Goal: Use online tool/utility: Utilize a website feature to perform a specific function

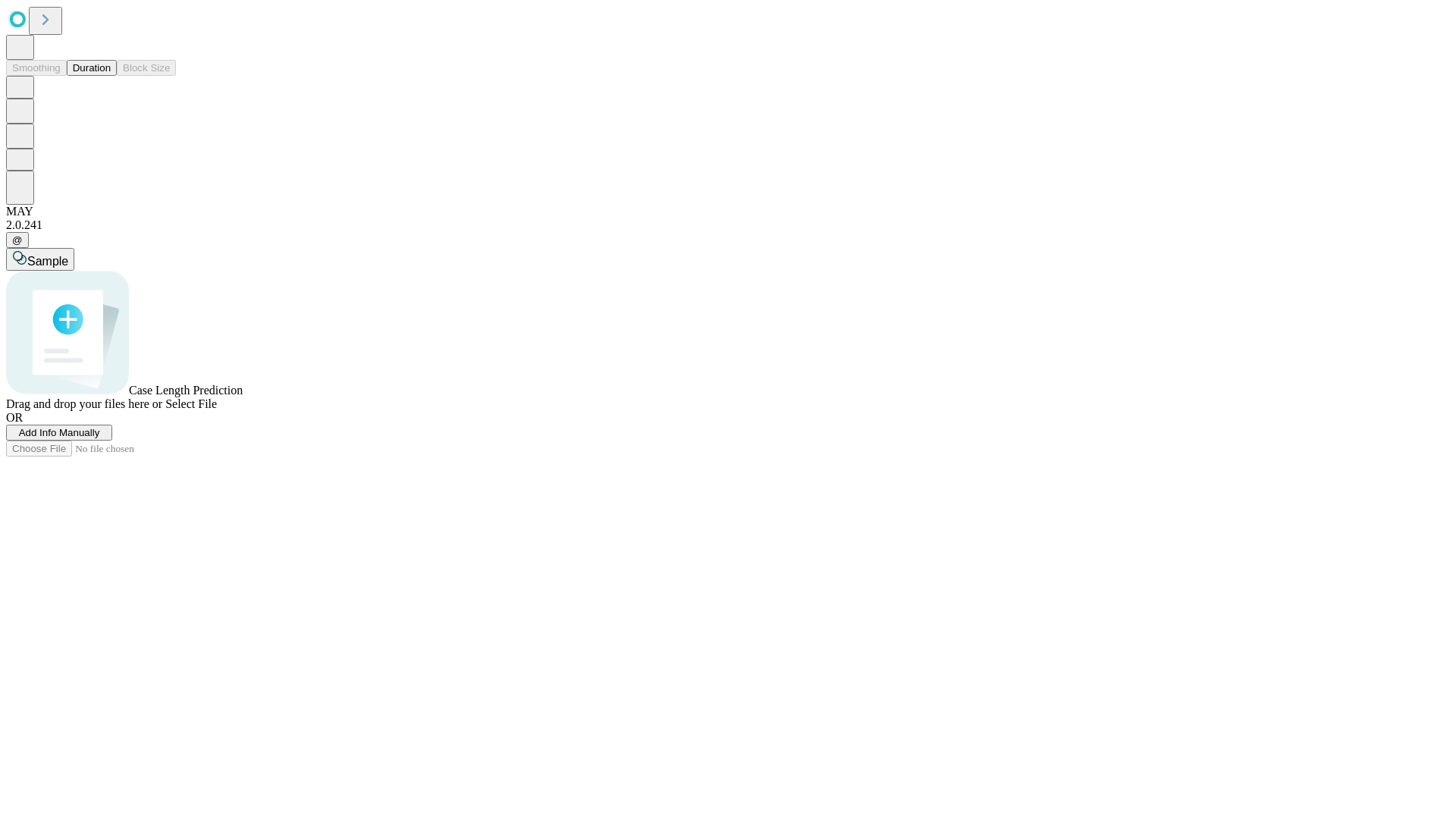
click at [111, 76] on button "Duration" at bounding box center [92, 67] width 50 height 16
click at [100, 438] on span "Add Info Manually" at bounding box center [59, 432] width 81 height 11
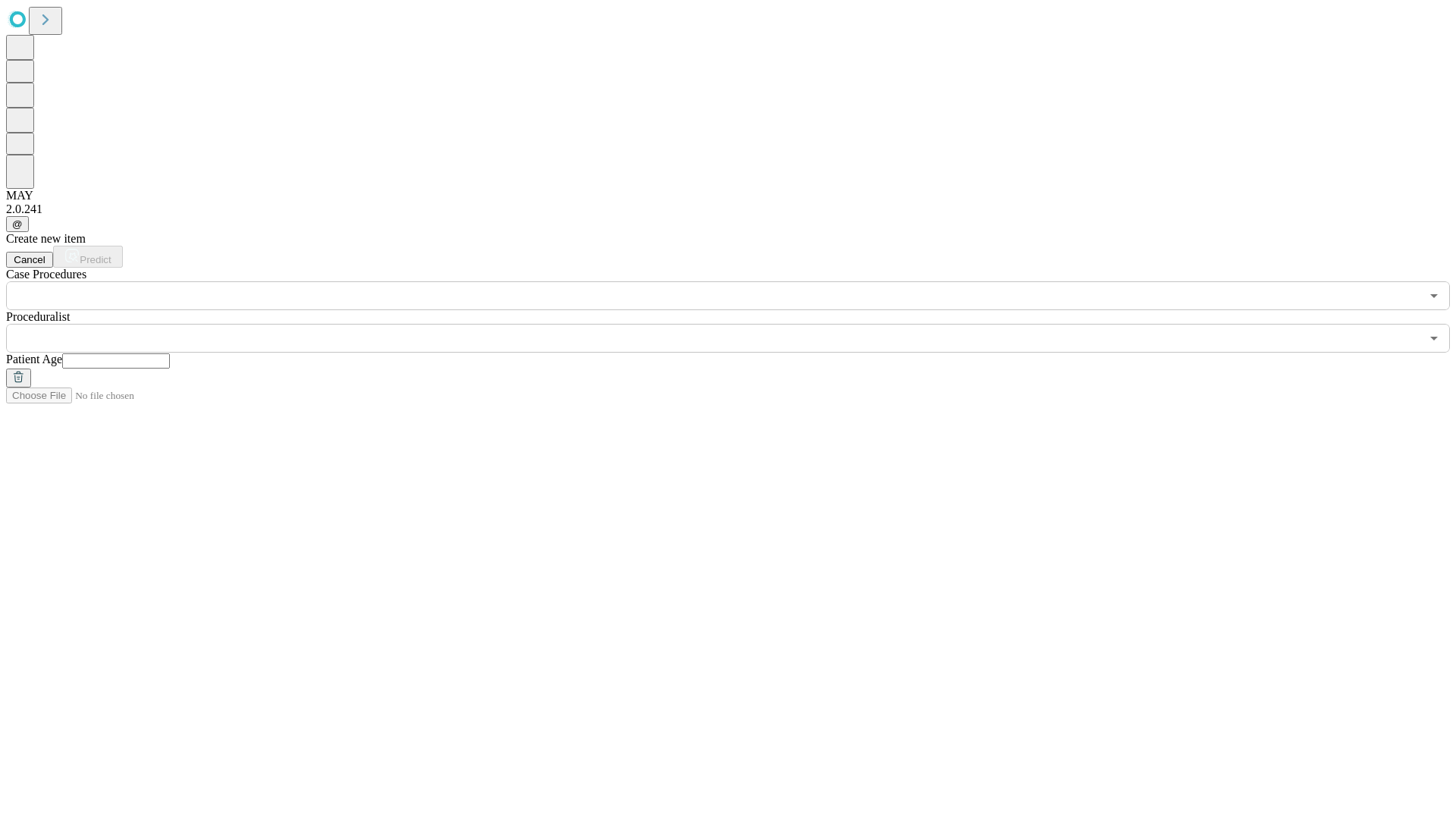
click at [170, 353] on input "text" at bounding box center [116, 361] width 108 height 16
type input "**"
click at [739, 324] on input "text" at bounding box center [713, 338] width 1414 height 28
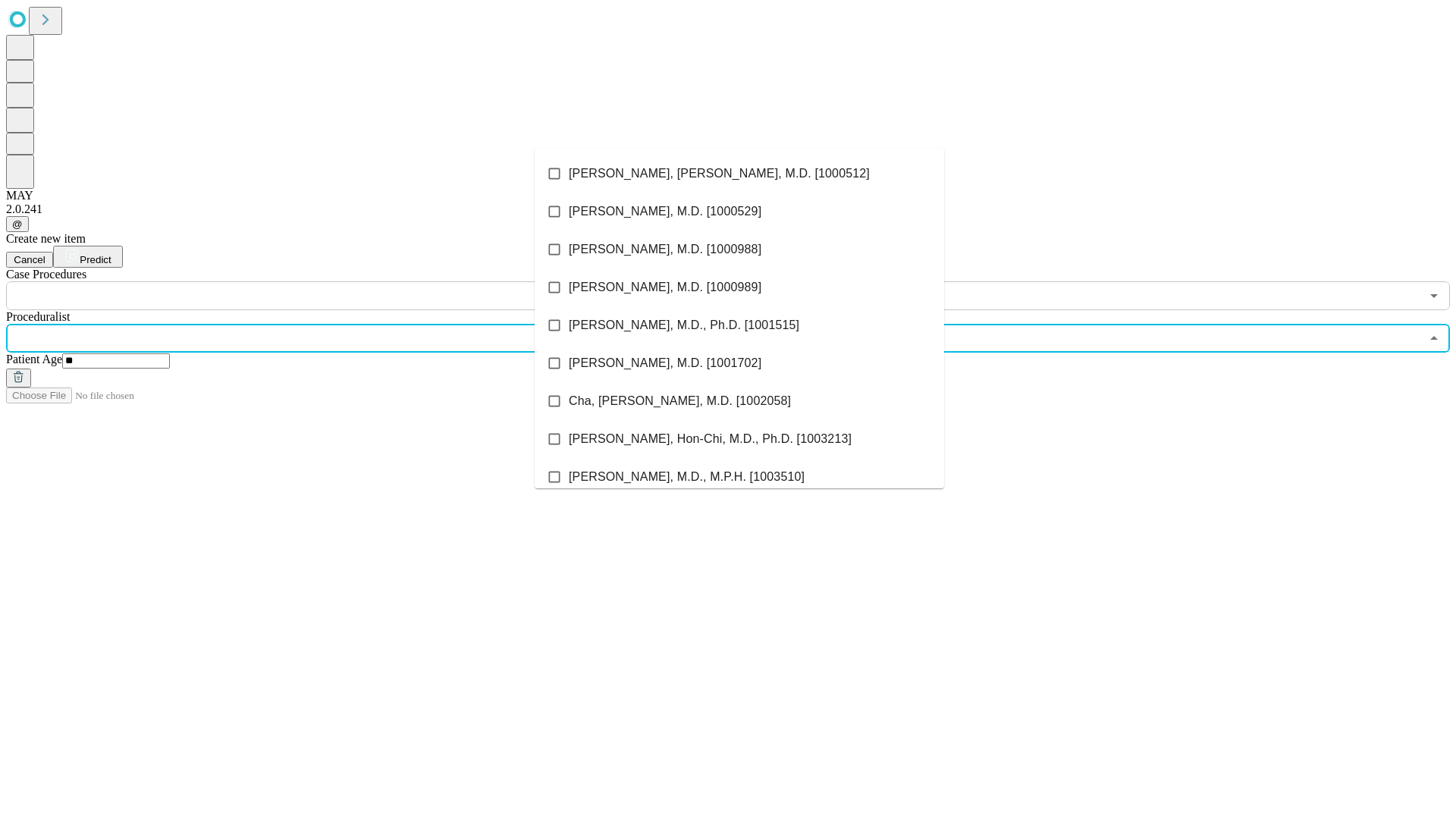
click at [739, 174] on li "[PERSON_NAME], [PERSON_NAME], M.D. [1000512]" at bounding box center [739, 173] width 409 height 38
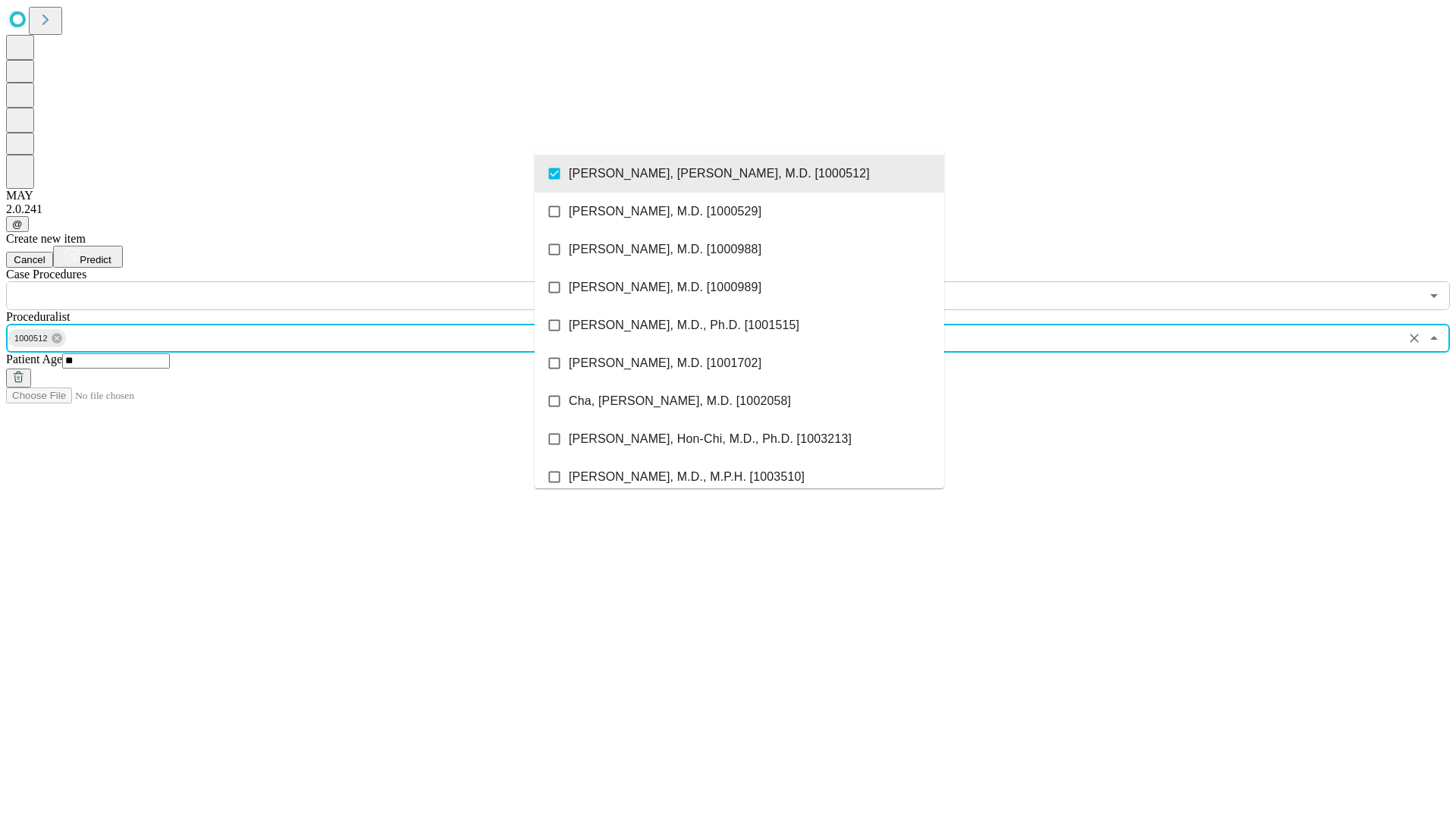
click at [318, 281] on input "text" at bounding box center [713, 295] width 1414 height 28
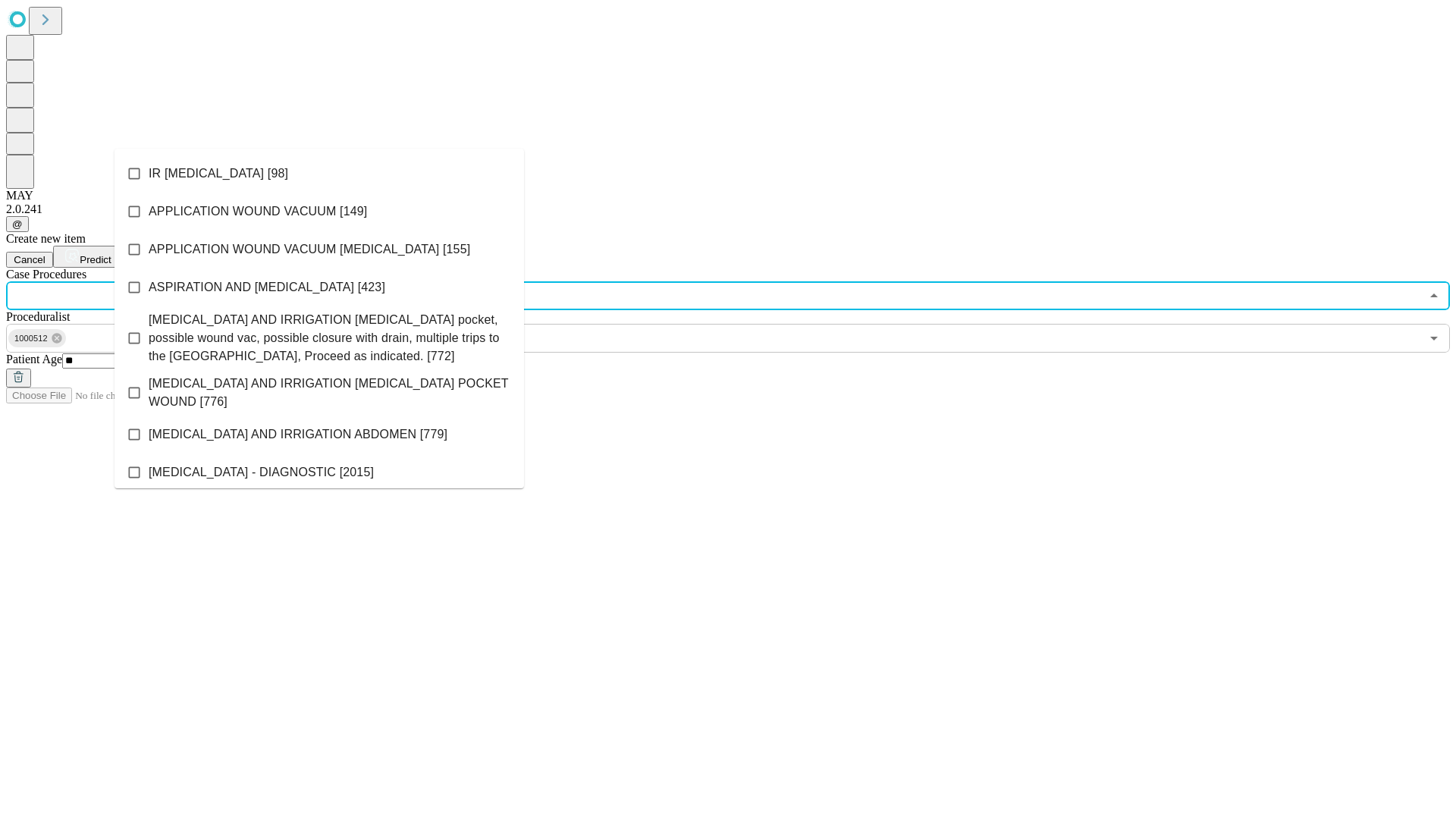
click at [319, 174] on li "IR [MEDICAL_DATA] [98]" at bounding box center [318, 173] width 409 height 38
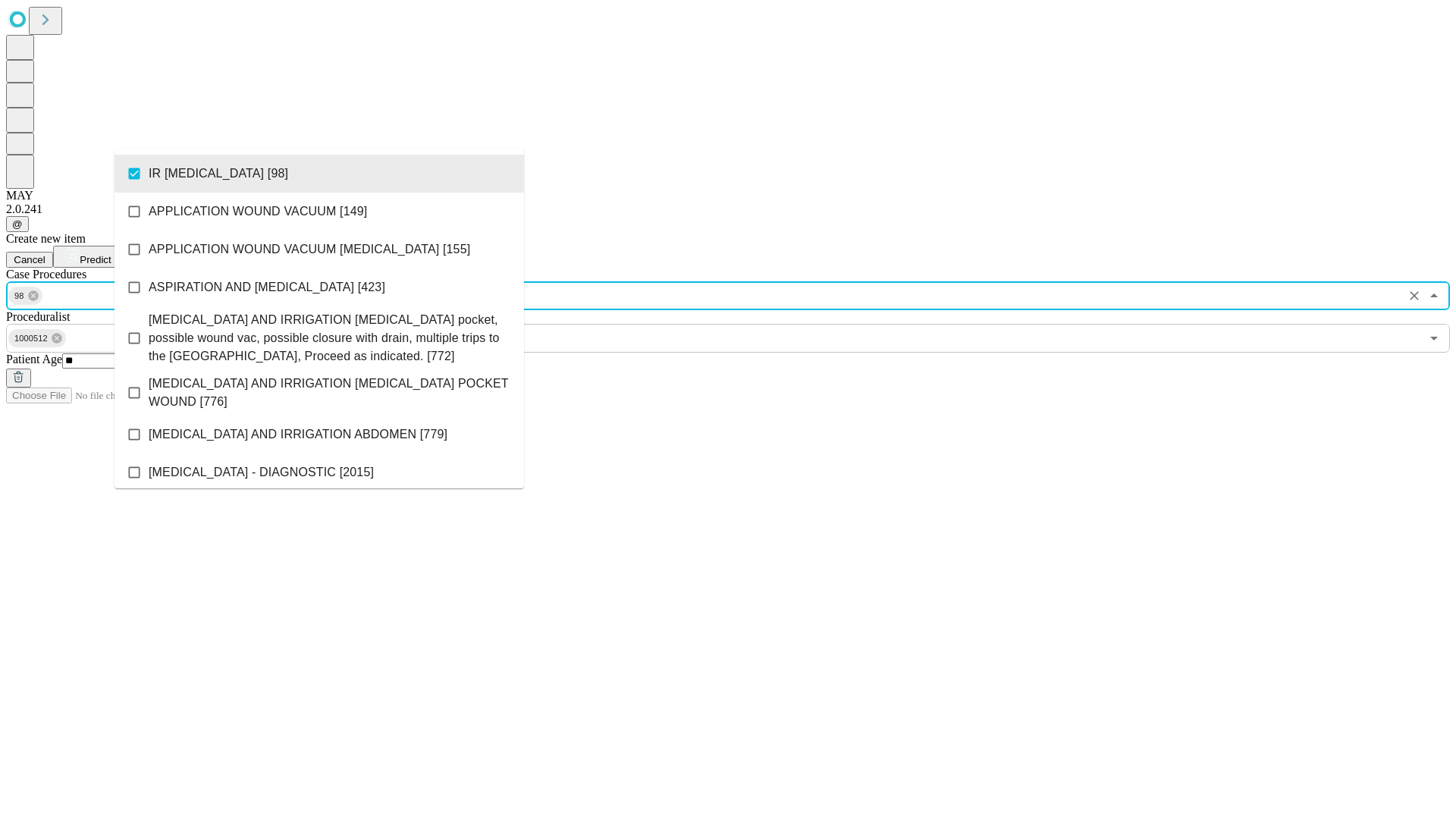
click at [111, 254] on span "Predict" at bounding box center [95, 260] width 31 height 11
